Goal: Book appointment/travel/reservation

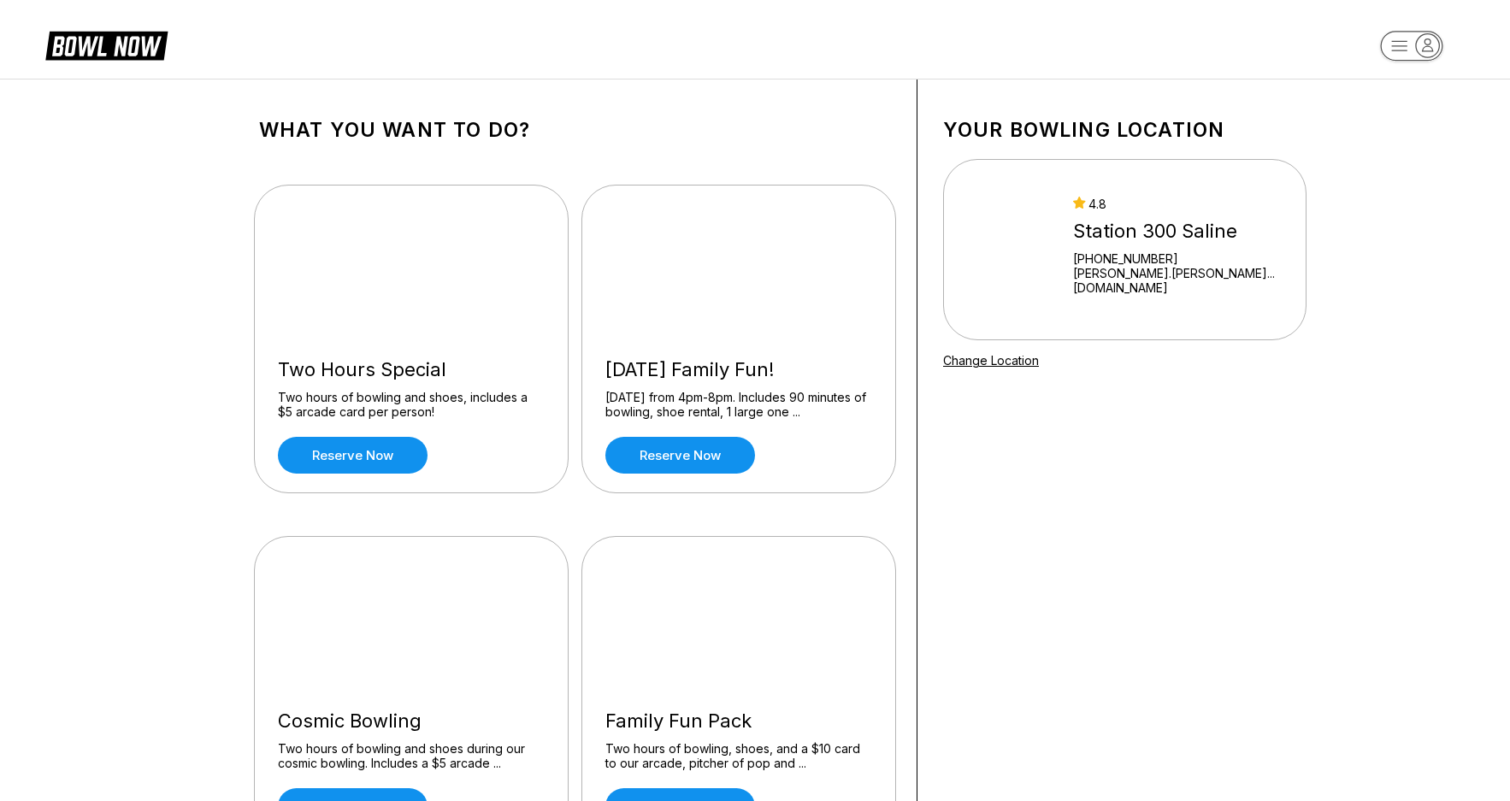
scroll to position [257, 0]
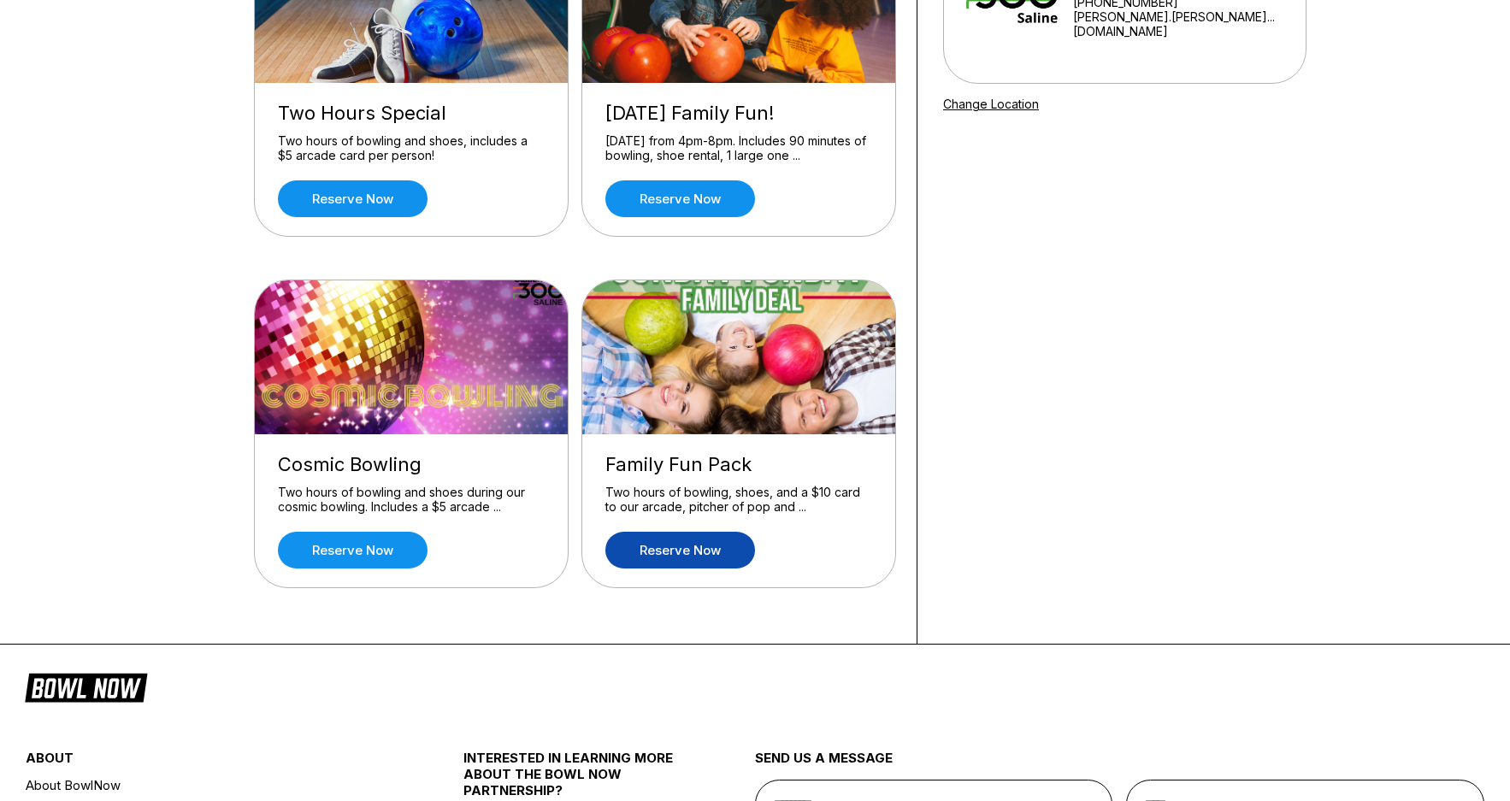
click at [731, 544] on link "Reserve now" at bounding box center [681, 550] width 150 height 37
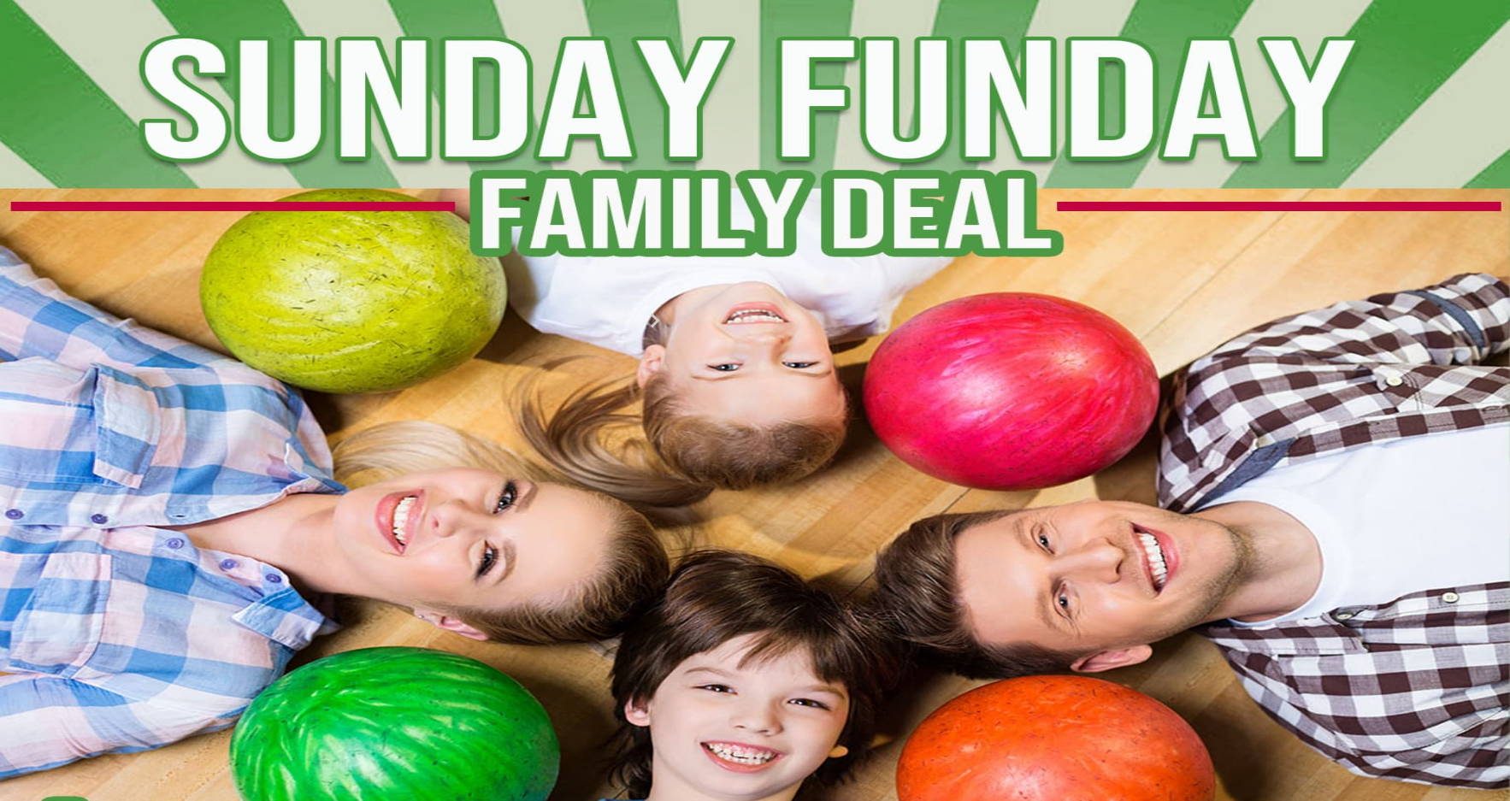
click at [381, 269] on input "*" at bounding box center [319, 259] width 121 height 17
click at [411, 207] on icon at bounding box center [415, 202] width 9 height 9
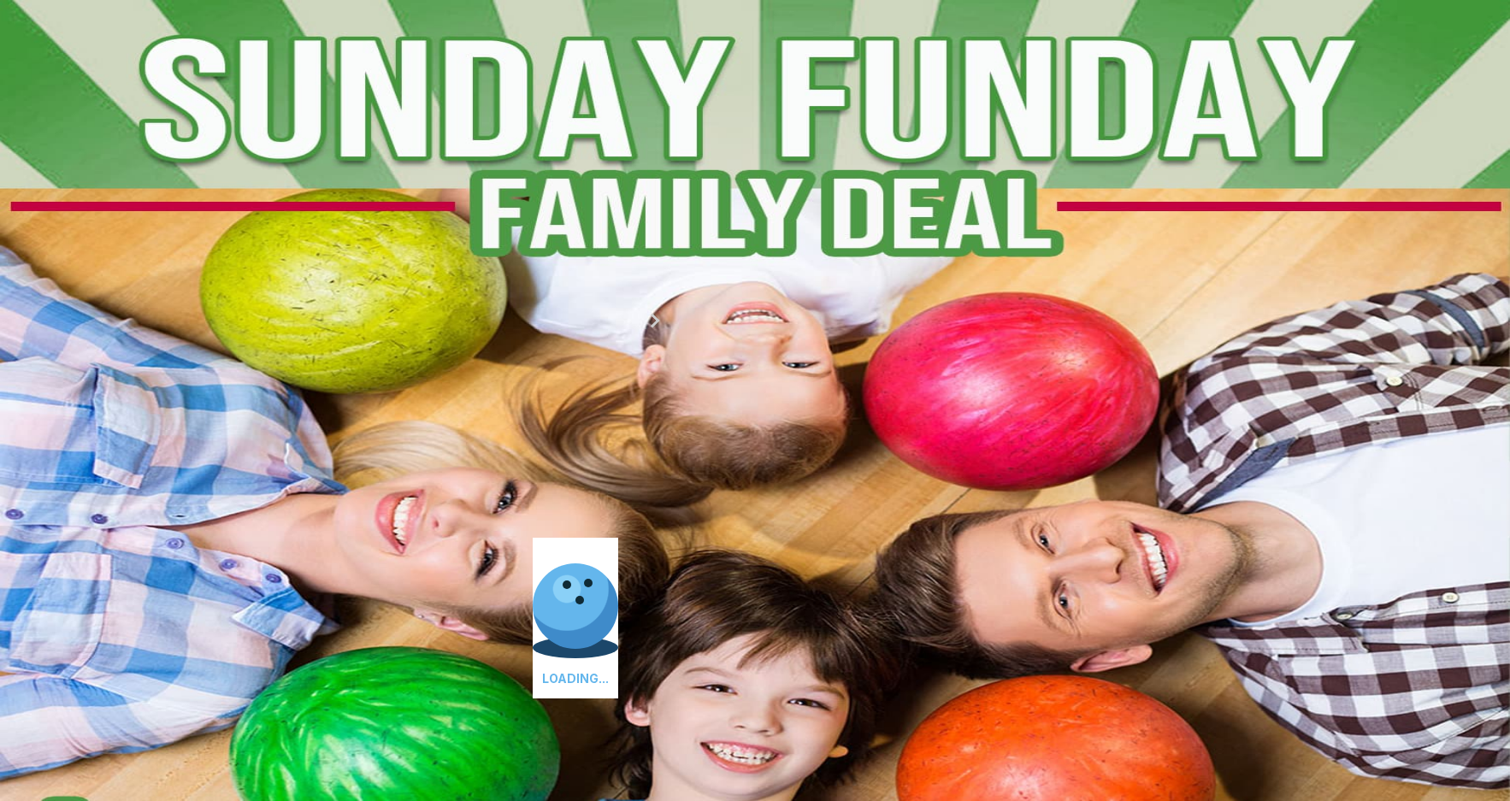
click at [411, 207] on icon at bounding box center [415, 202] width 9 height 9
type input "*"
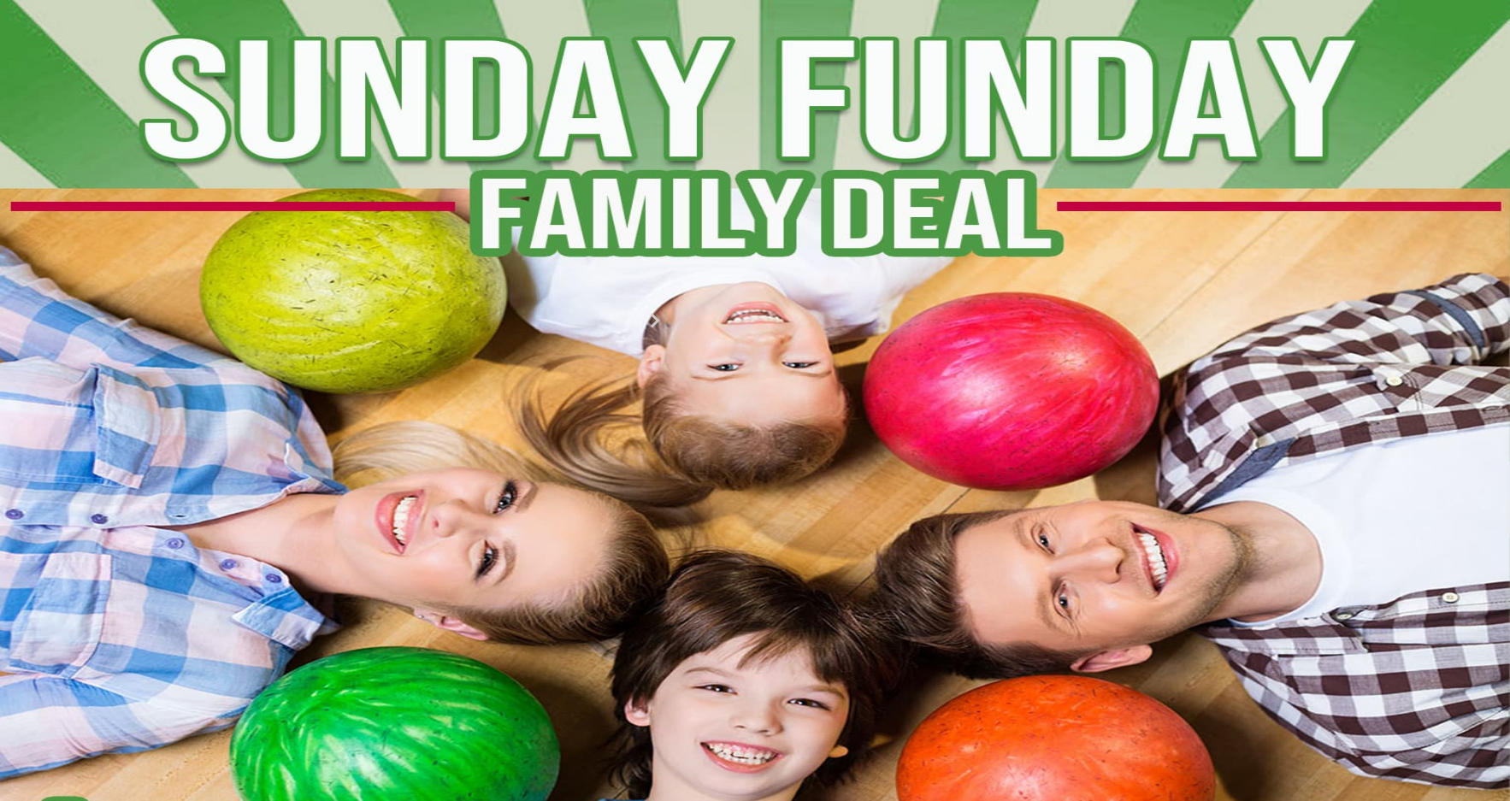
click at [317, 213] on input "*" at bounding box center [342, 204] width 121 height 17
click at [106, 41] on icon at bounding box center [106, 44] width 122 height 33
